Goal: Transaction & Acquisition: Subscribe to service/newsletter

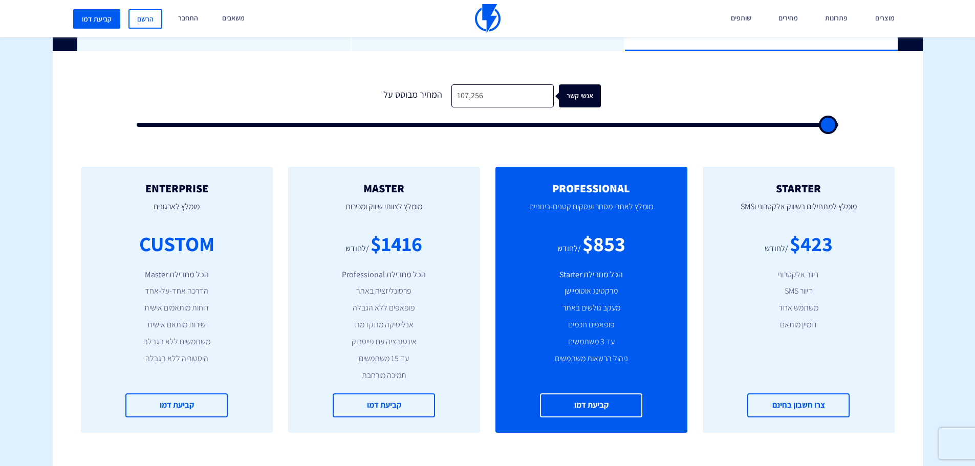
click at [478, 94] on input "107,256" at bounding box center [502, 95] width 102 height 23
type input "107,259"
type input "100000"
type input "10,725"
type input "10500"
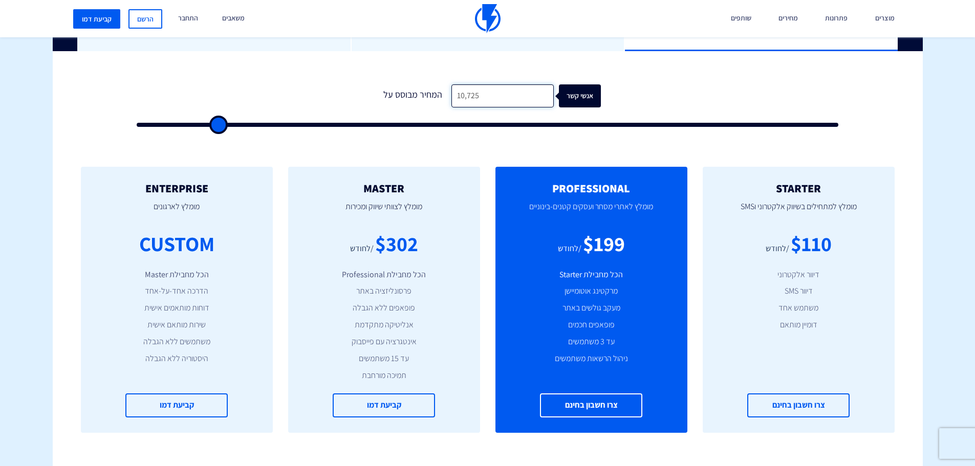
type input "1,072"
type input "1000"
type input "107"
type input "500"
type input "10"
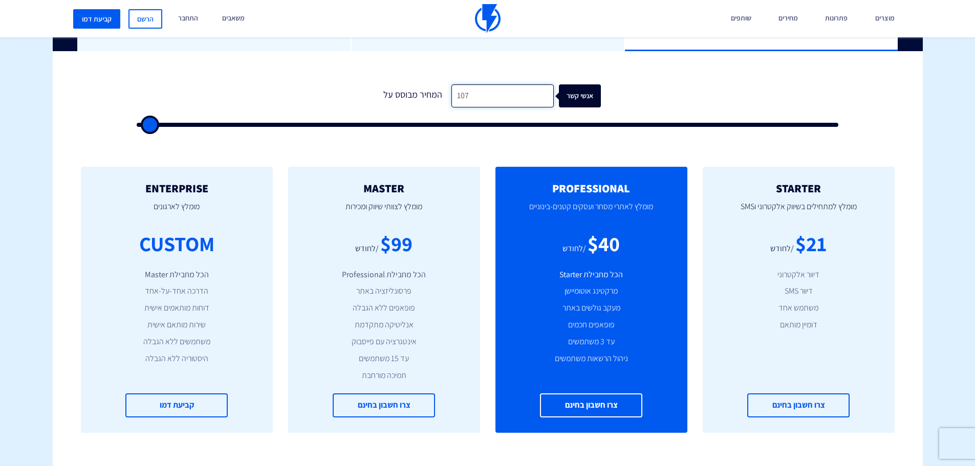
type input "500"
type input "1"
type input "500"
type input "2"
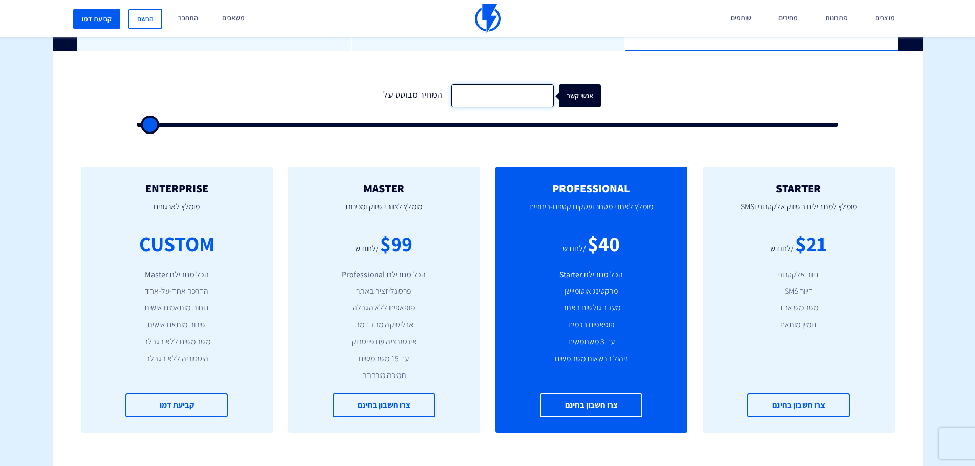
type input "500"
type input "23"
type input "500"
type input "230"
type input "500"
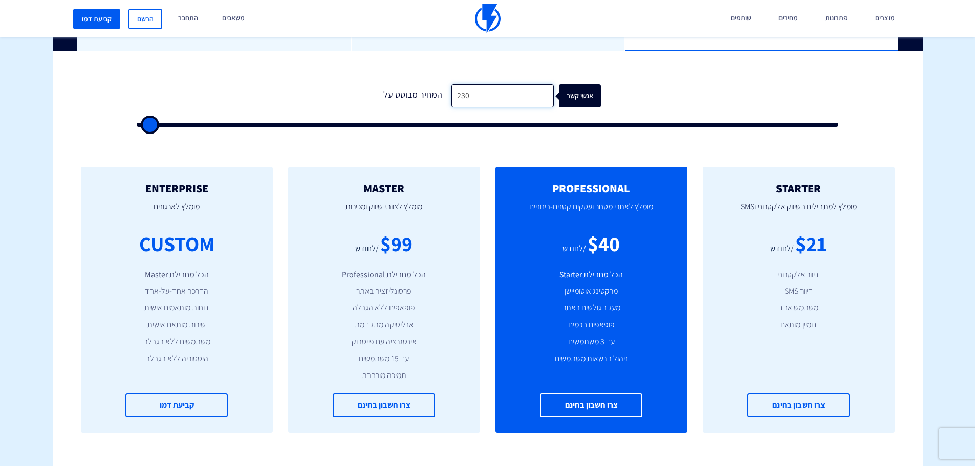
type input "2,305"
type input "2500"
type input "23,052"
type input "23000"
type input "230,520"
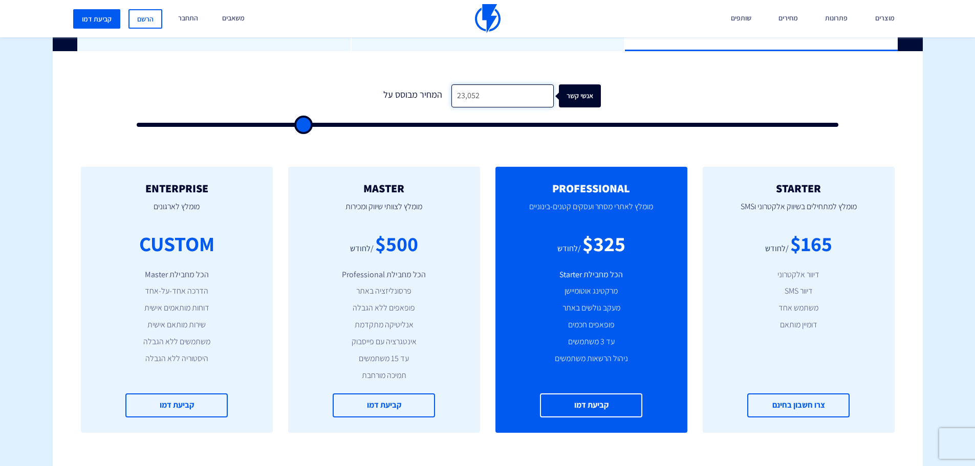
type input "100000"
click at [475, 101] on input "230,520" at bounding box center [502, 95] width 102 height 23
type input "2"
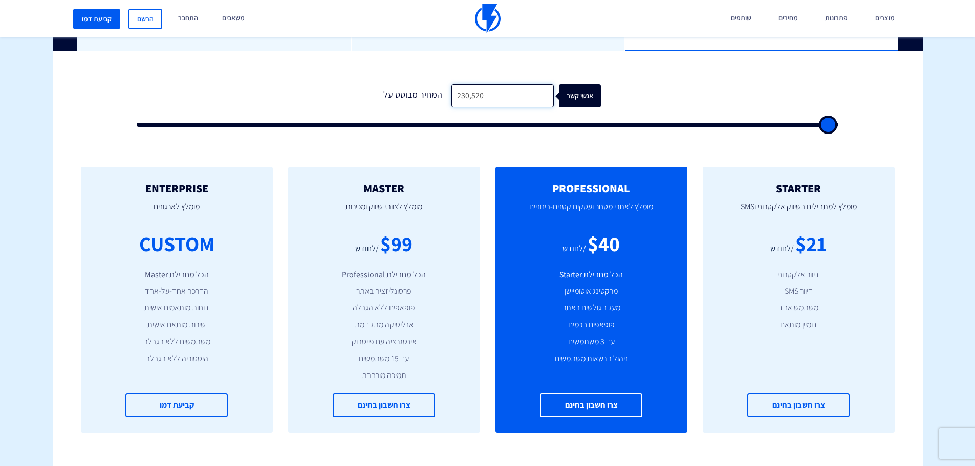
type input "500"
type input "25"
type input "500"
type input "250"
type input "500"
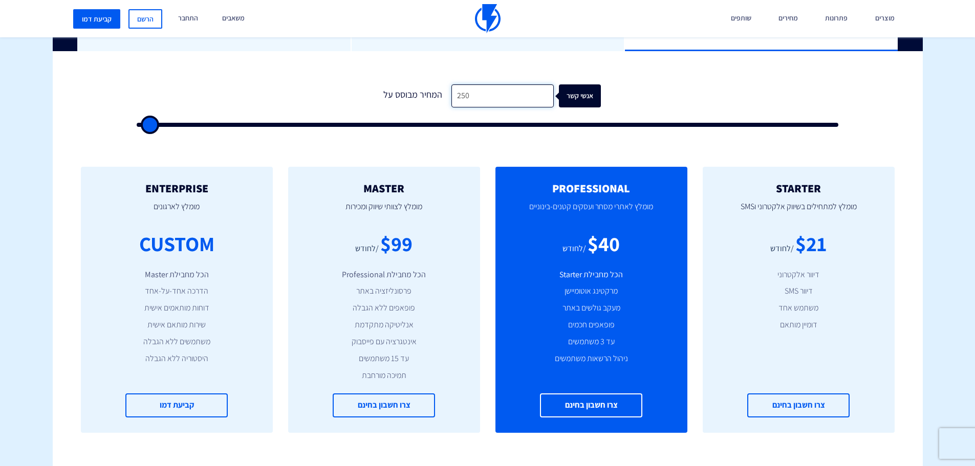
type input "2,500"
type input "2500"
type input "25,000"
type input "25000"
type input "250,000"
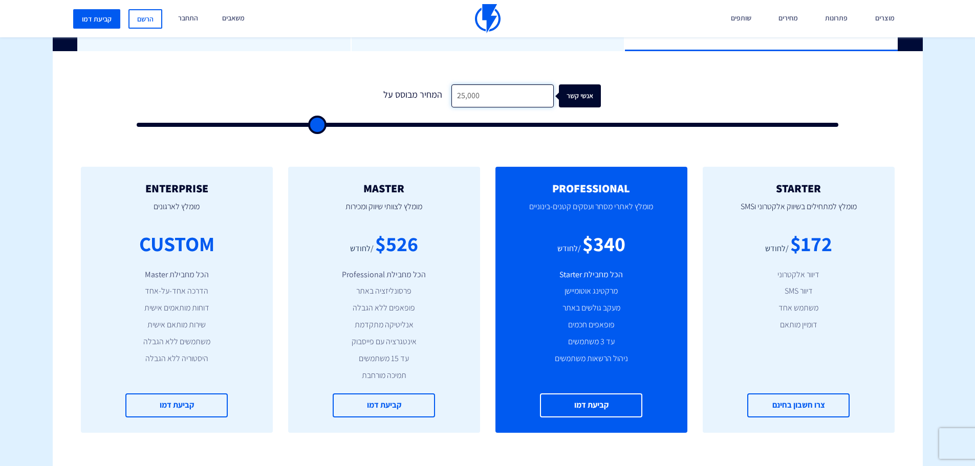
type input "100000"
type input "250,000 ..."
